Goal: Task Accomplishment & Management: Manage account settings

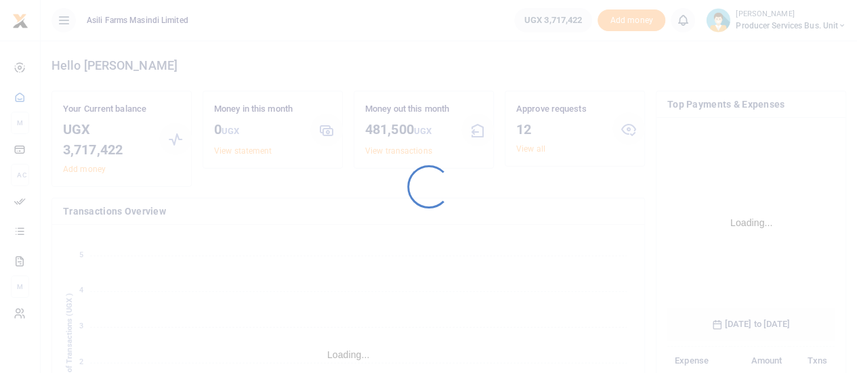
scroll to position [212, 157]
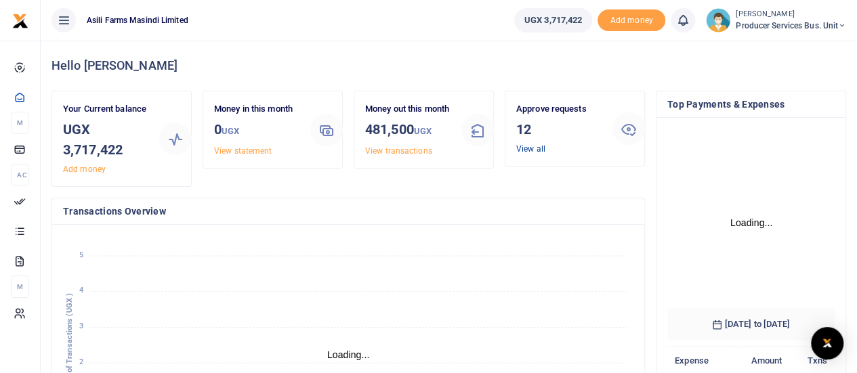
click at [527, 150] on link "View all" at bounding box center [530, 148] width 29 height 9
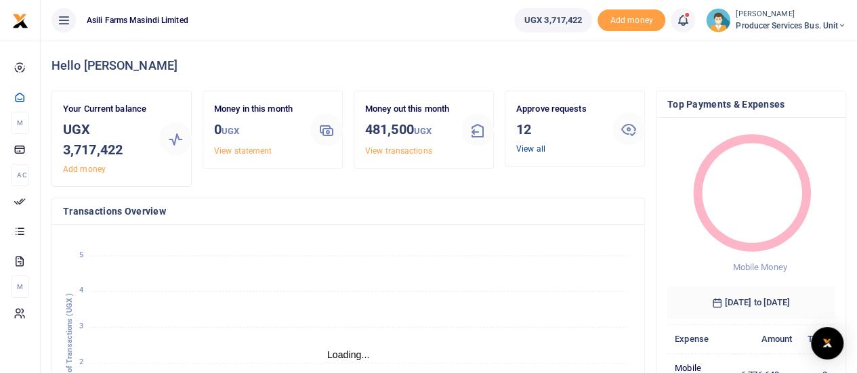
scroll to position [11, 11]
click at [539, 146] on link "View all" at bounding box center [530, 148] width 29 height 9
click at [533, 147] on link "View all" at bounding box center [530, 148] width 29 height 9
click at [521, 147] on link "View all" at bounding box center [530, 148] width 29 height 9
click at [525, 146] on link "View all" at bounding box center [530, 148] width 29 height 9
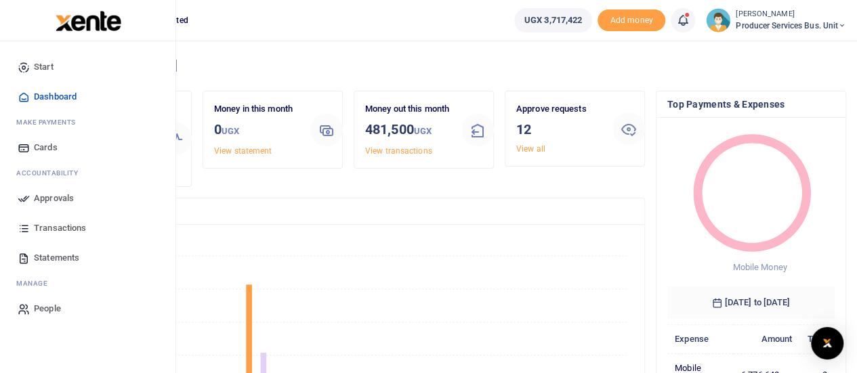
click at [57, 201] on span "Approvals" at bounding box center [54, 199] width 40 height 14
click at [60, 196] on span "Approvals" at bounding box center [54, 199] width 40 height 14
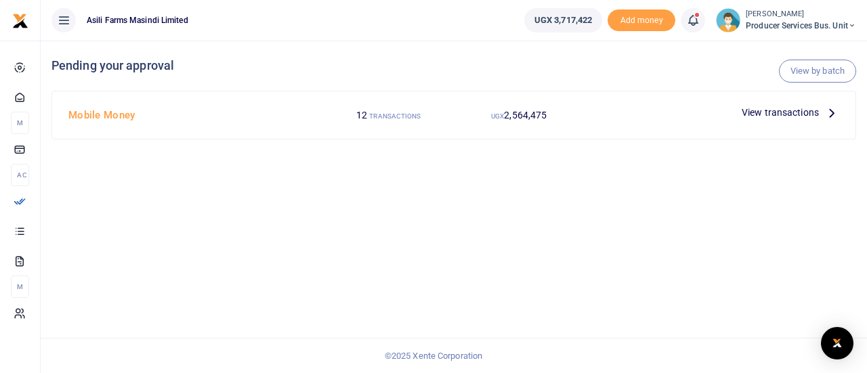
click at [825, 117] on icon at bounding box center [832, 112] width 15 height 15
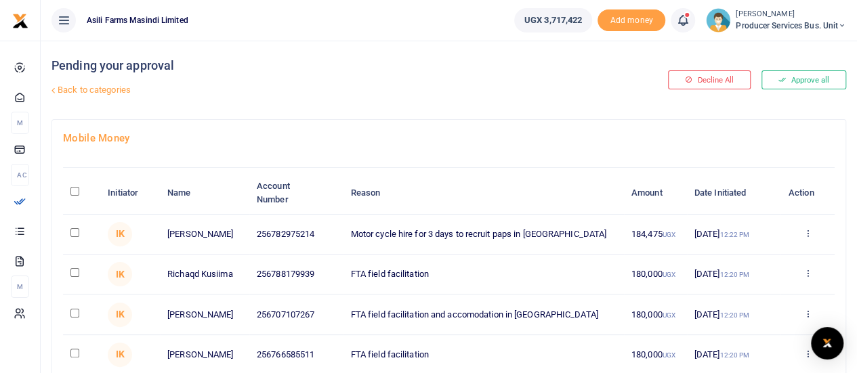
click at [75, 192] on input "\a \a : activate to sort column descending" at bounding box center [74, 191] width 9 height 9
checkbox input "true"
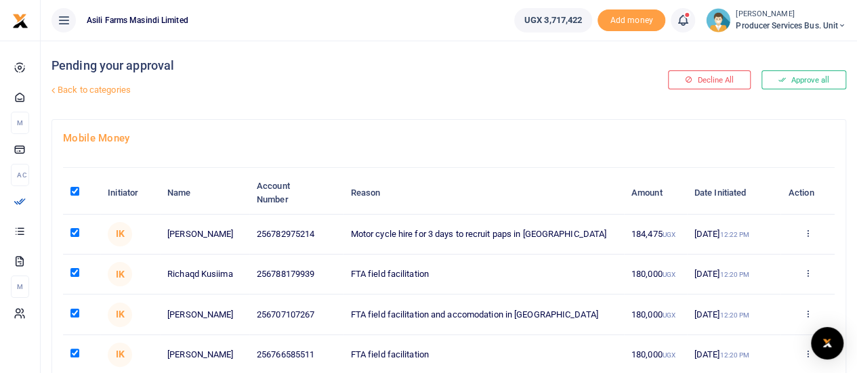
checkbox input "true"
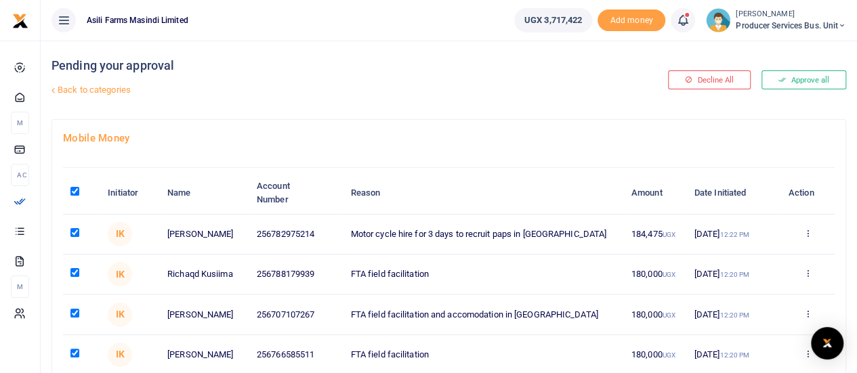
checkbox input "true"
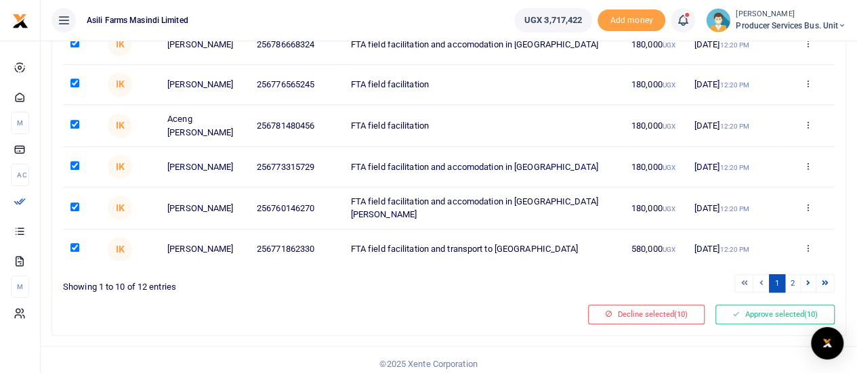
scroll to position [364, 0]
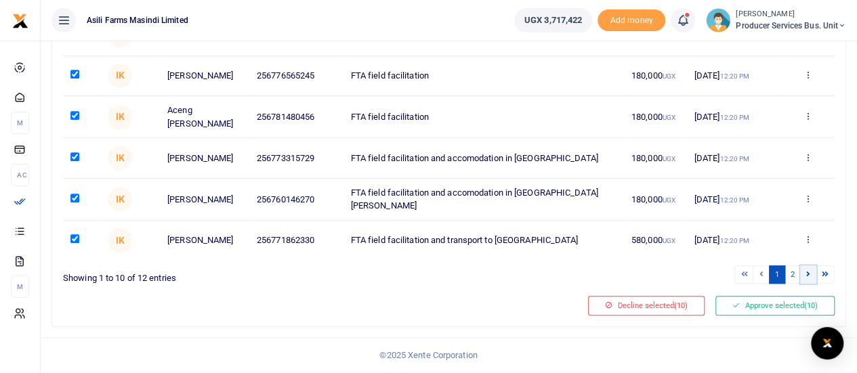
click at [812, 281] on link at bounding box center [808, 275] width 16 height 18
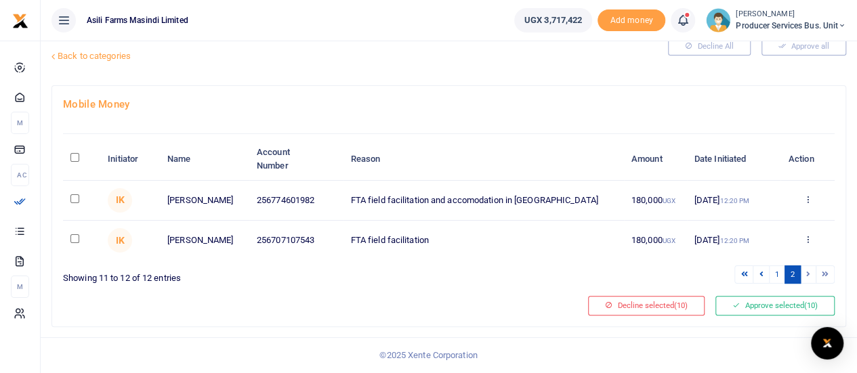
scroll to position [0, 0]
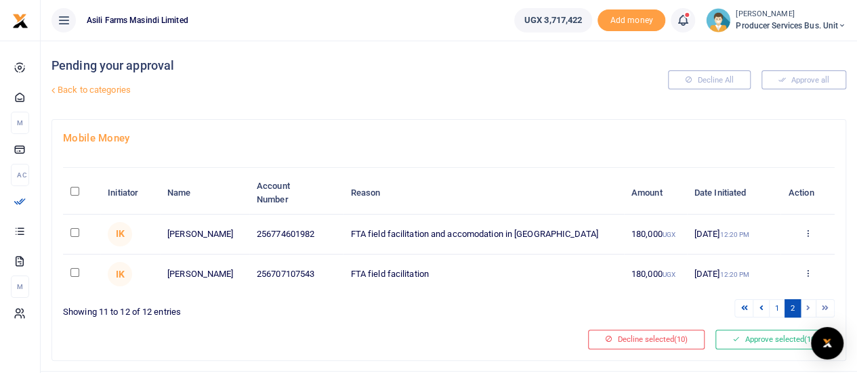
click at [77, 188] on input "\a \a : activate to sort column descending" at bounding box center [74, 191] width 9 height 9
checkbox input "true"
click at [807, 235] on icon at bounding box center [807, 232] width 9 height 9
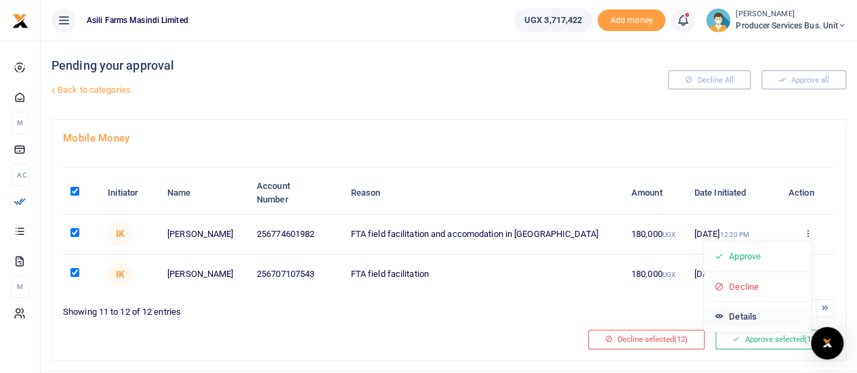
click at [735, 315] on link "Details" at bounding box center [757, 317] width 107 height 19
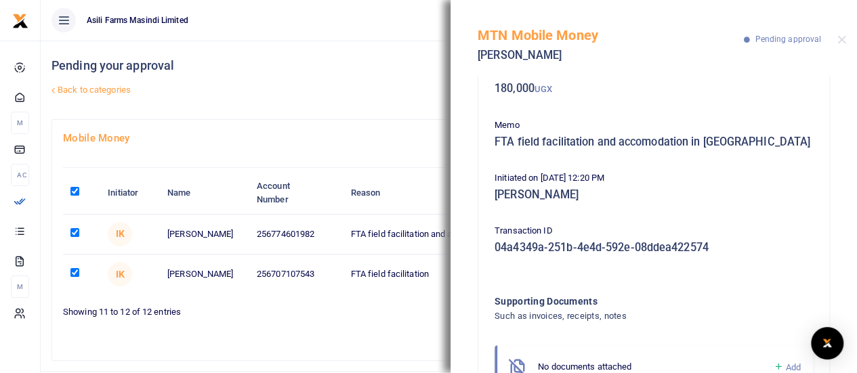
scroll to position [141, 0]
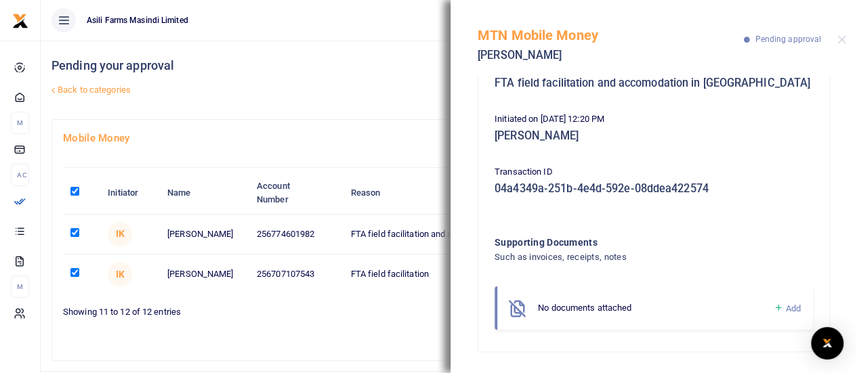
click at [325, 83] on link "Back to categories" at bounding box center [313, 90] width 530 height 23
click at [840, 33] on div "MTN Mobile Money Reagan Kerunga Pending approval" at bounding box center [654, 37] width 407 height 75
click at [842, 40] on button "Close" at bounding box center [842, 39] width 9 height 9
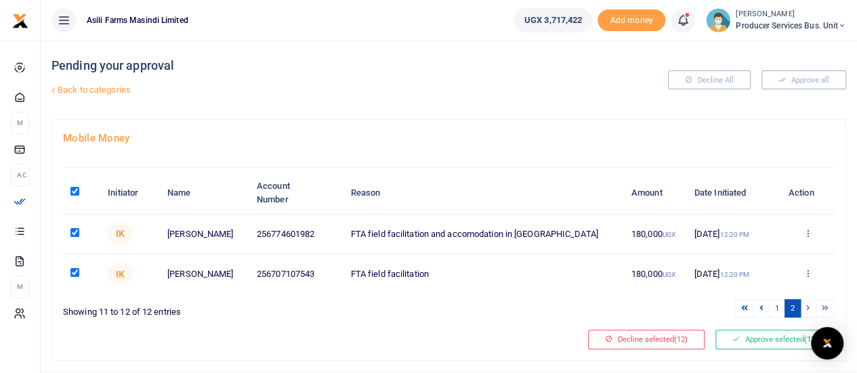
click at [805, 232] on icon at bounding box center [807, 232] width 9 height 9
click at [743, 314] on link "Details" at bounding box center [757, 317] width 107 height 19
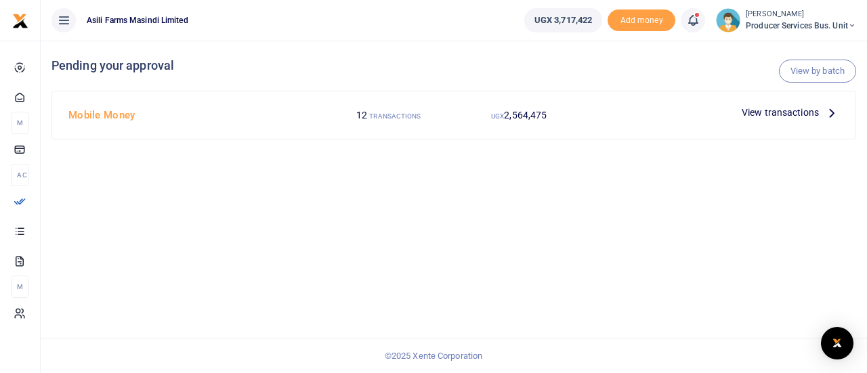
click at [819, 109] on span "View transactions" at bounding box center [780, 112] width 77 height 15
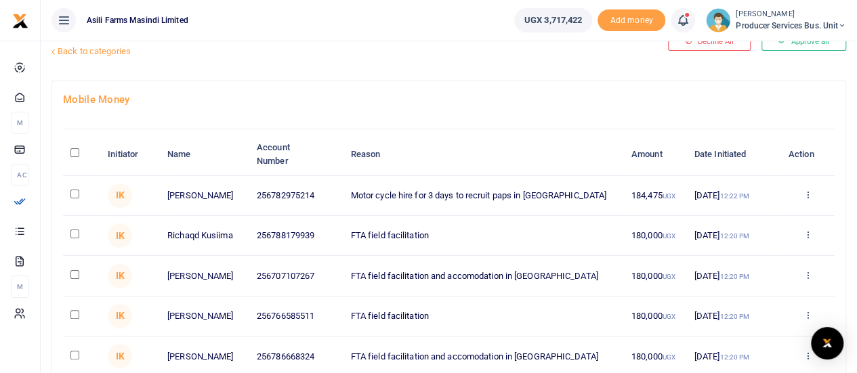
scroll to position [59, 0]
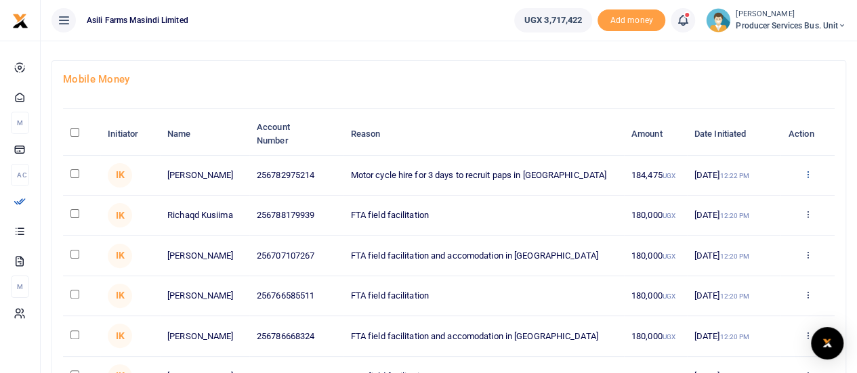
click at [809, 170] on icon at bounding box center [807, 173] width 9 height 9
click at [728, 259] on link "Details" at bounding box center [757, 258] width 107 height 19
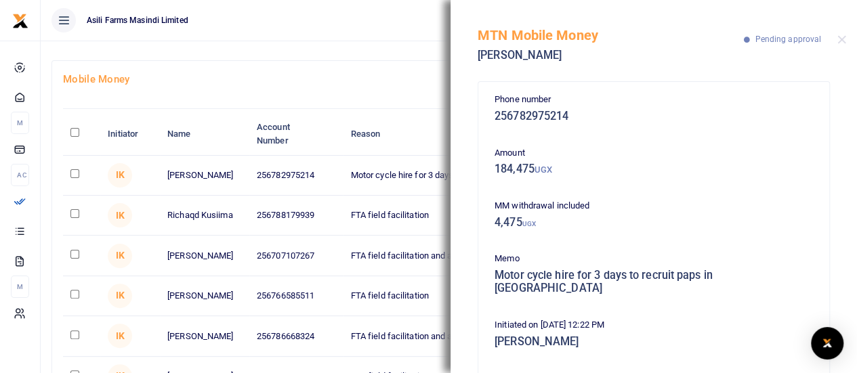
scroll to position [0, 0]
click at [846, 36] on div "MTN Mobile Money Keturah Bagenda Pending approval" at bounding box center [654, 37] width 407 height 75
click at [843, 39] on button "Close" at bounding box center [842, 39] width 9 height 9
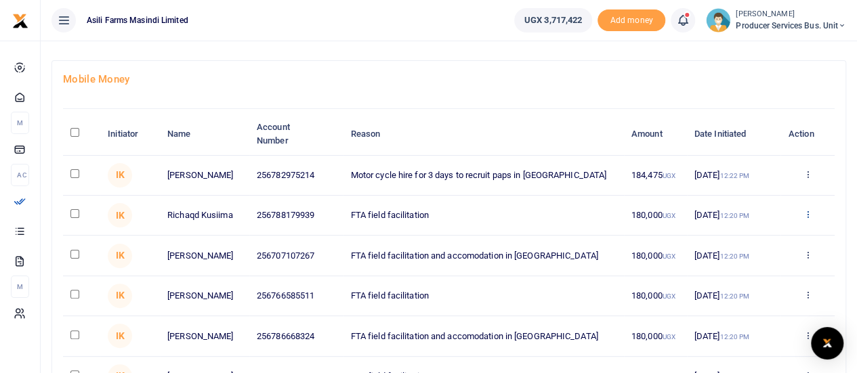
click at [805, 216] on icon at bounding box center [807, 213] width 9 height 9
click at [752, 304] on link "Details" at bounding box center [757, 300] width 107 height 19
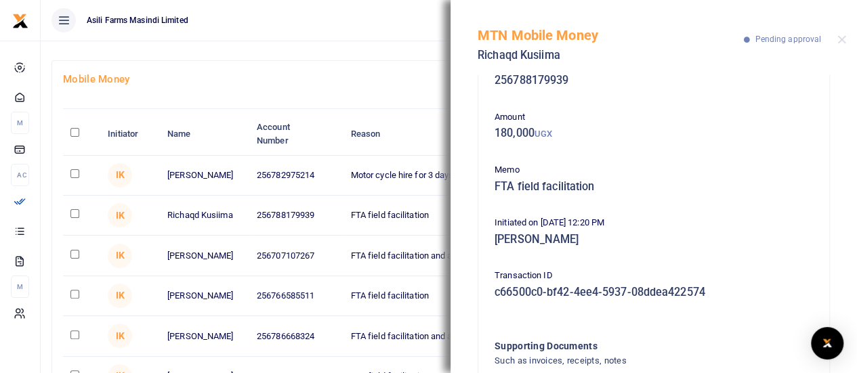
scroll to position [3, 0]
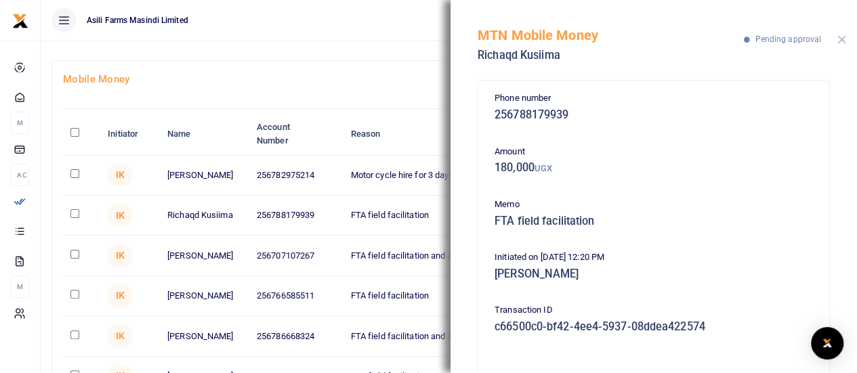
click at [839, 40] on button "Close" at bounding box center [842, 39] width 9 height 9
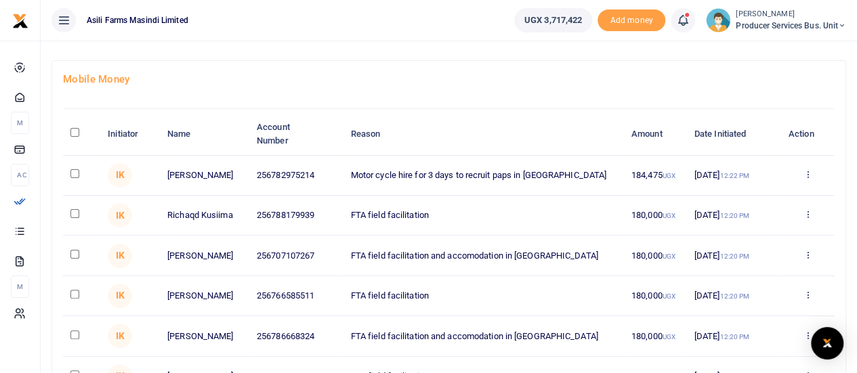
click at [75, 132] on input "\a \a : activate to sort column descending" at bounding box center [74, 132] width 9 height 9
checkbox input "true"
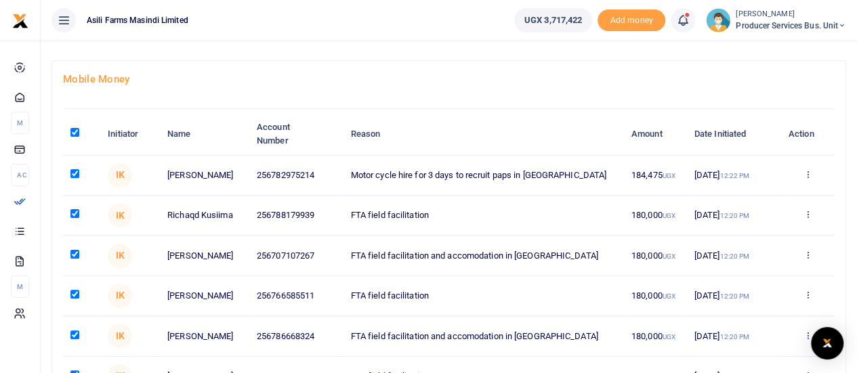
checkbox input "true"
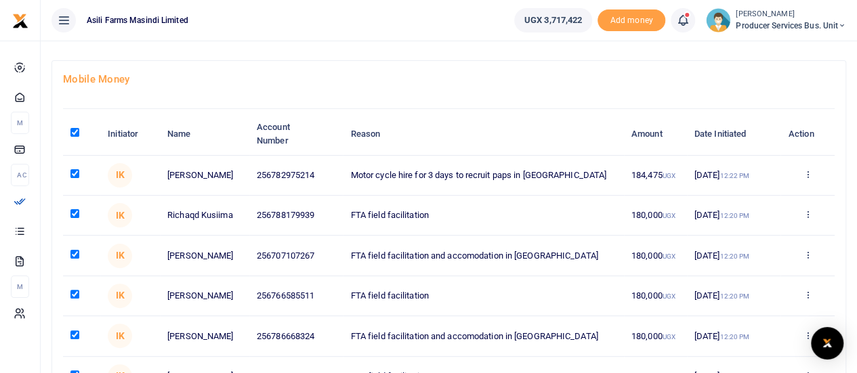
checkbox input "true"
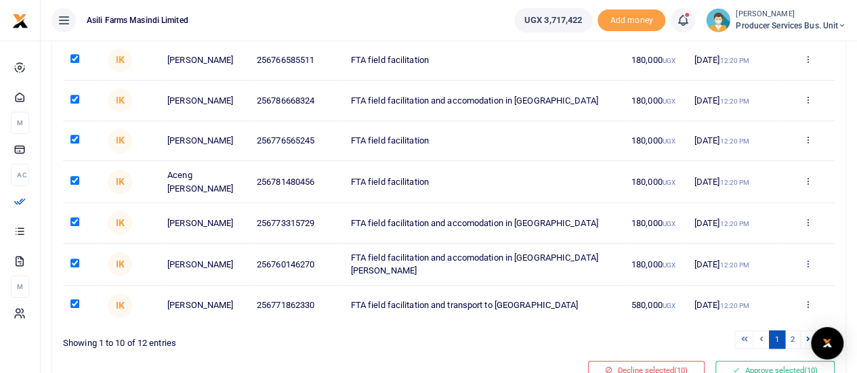
scroll to position [371, 0]
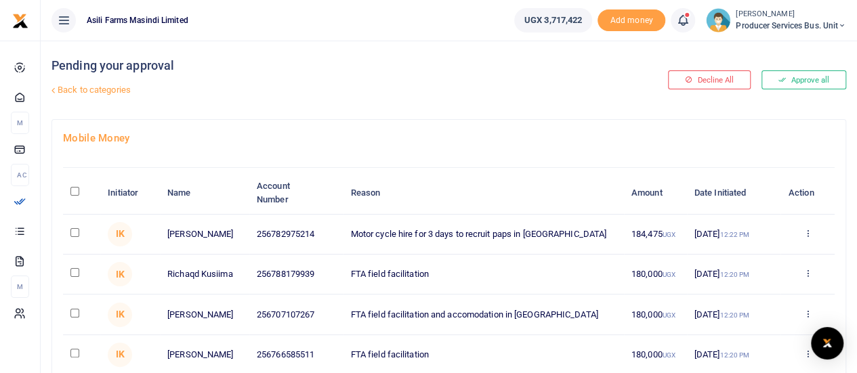
click at [75, 188] on input "\a \a : activate to sort column descending" at bounding box center [74, 191] width 9 height 9
checkbox input "true"
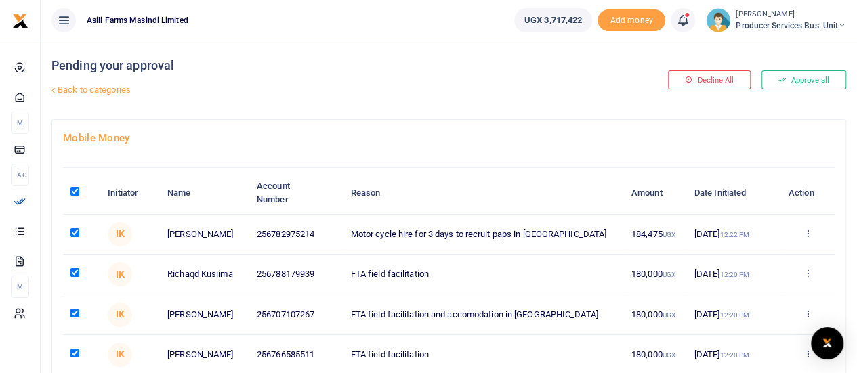
checkbox input "true"
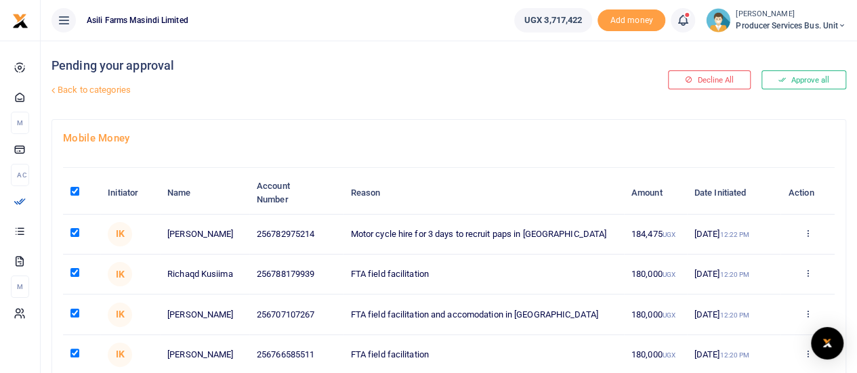
checkbox input "true"
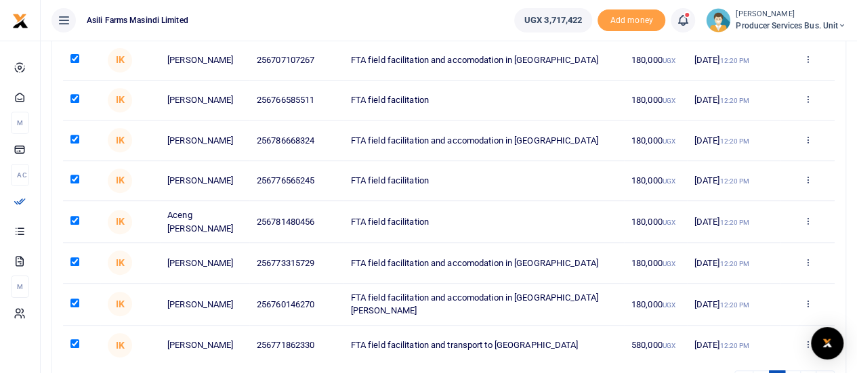
scroll to position [371, 0]
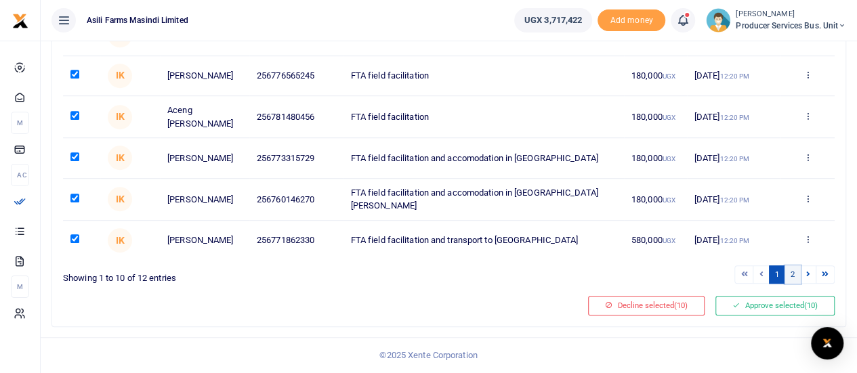
click at [794, 276] on link "2" at bounding box center [793, 275] width 16 height 18
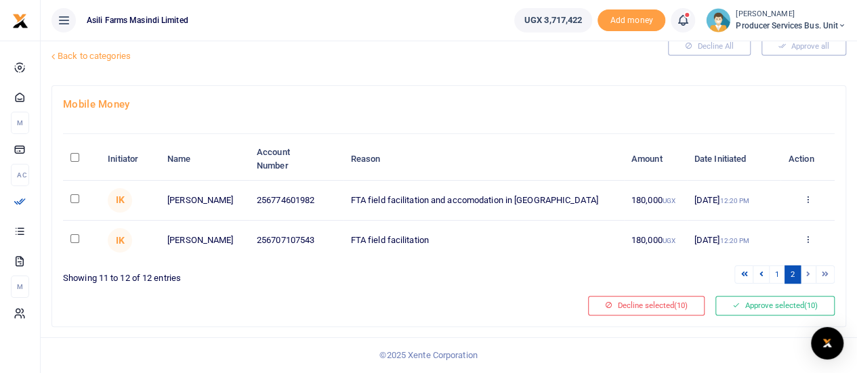
click at [73, 155] on input "\a \a : activate to sort column descending" at bounding box center [74, 157] width 9 height 9
checkbox input "true"
click at [756, 307] on button "Approve selected (12)" at bounding box center [775, 305] width 119 height 19
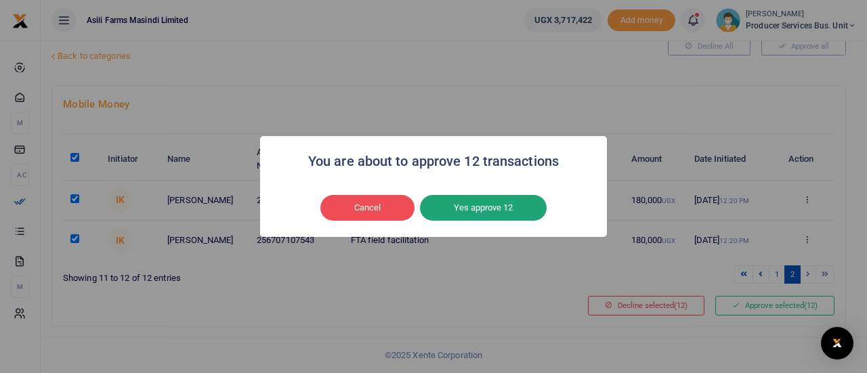
click at [478, 205] on button "Yes approve 12" at bounding box center [483, 208] width 127 height 26
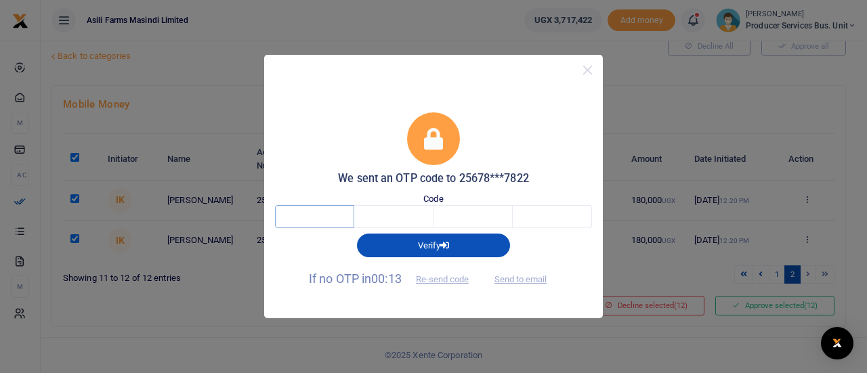
click at [320, 217] on input "text" at bounding box center [314, 216] width 79 height 23
type input "1"
type input "7"
type input "4"
type input "6"
